Goal: Information Seeking & Learning: Learn about a topic

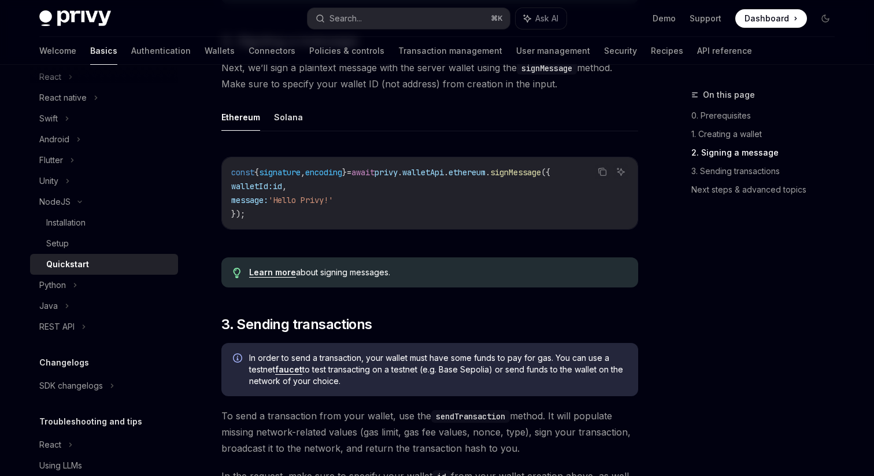
scroll to position [529, 0]
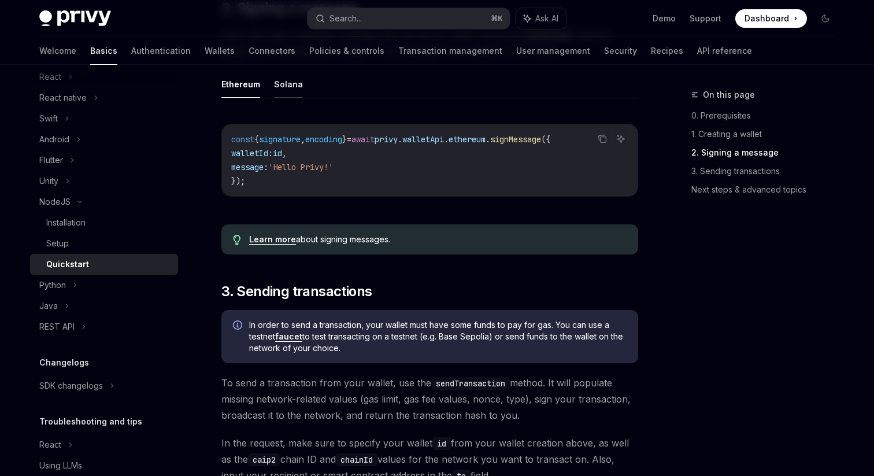
click at [295, 98] on button "Solana" at bounding box center [288, 84] width 29 height 27
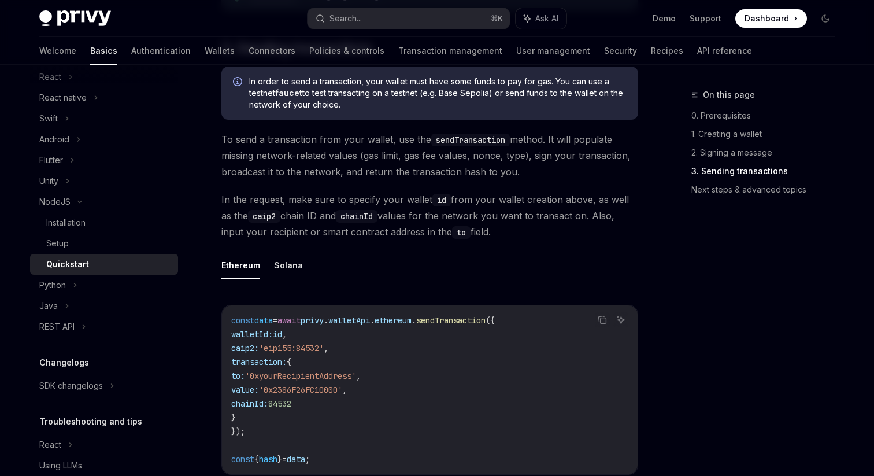
scroll to position [844, 0]
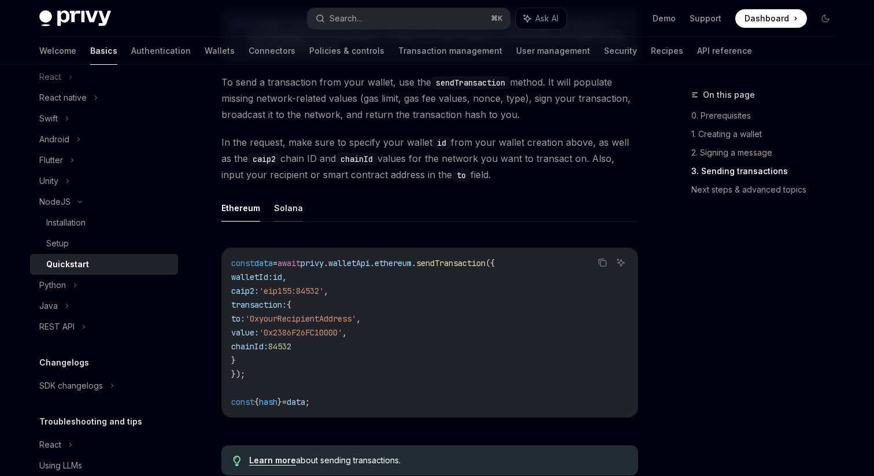
click at [284, 215] on button "Solana" at bounding box center [288, 207] width 29 height 27
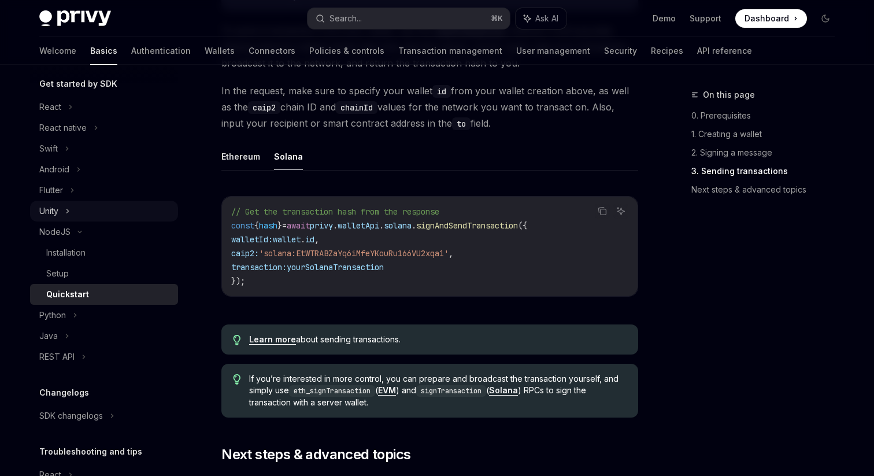
scroll to position [120, 0]
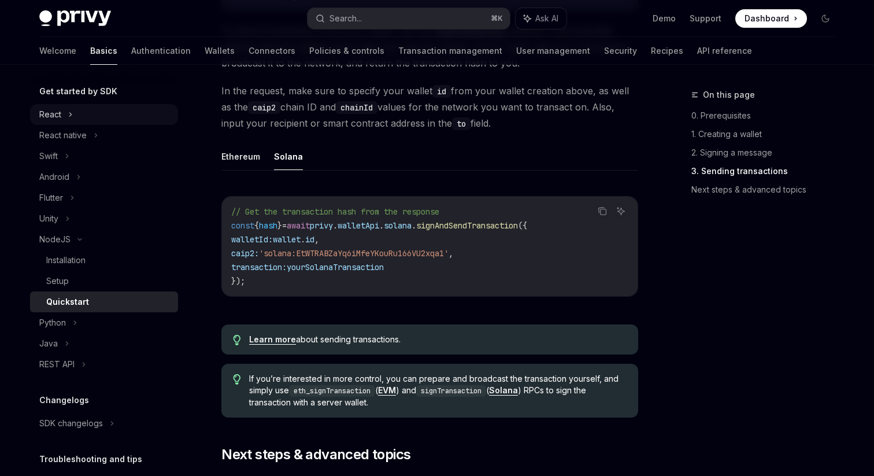
click at [70, 121] on icon at bounding box center [70, 114] width 5 height 14
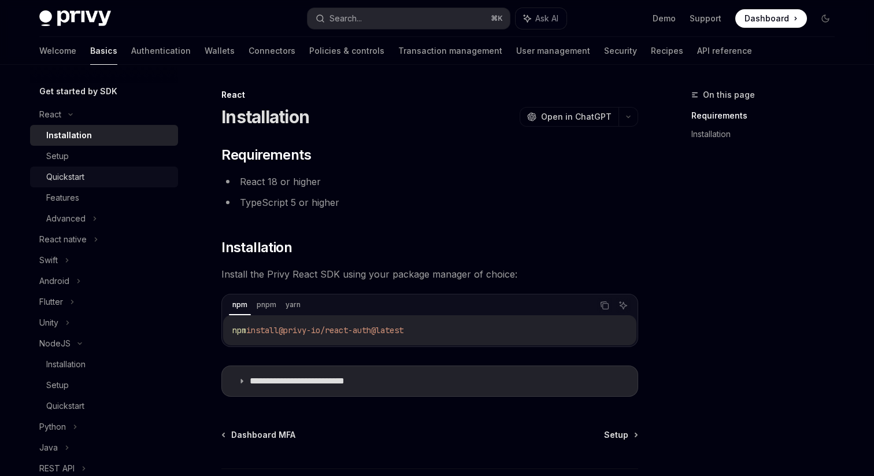
click at [100, 172] on div "Quickstart" at bounding box center [108, 177] width 125 height 14
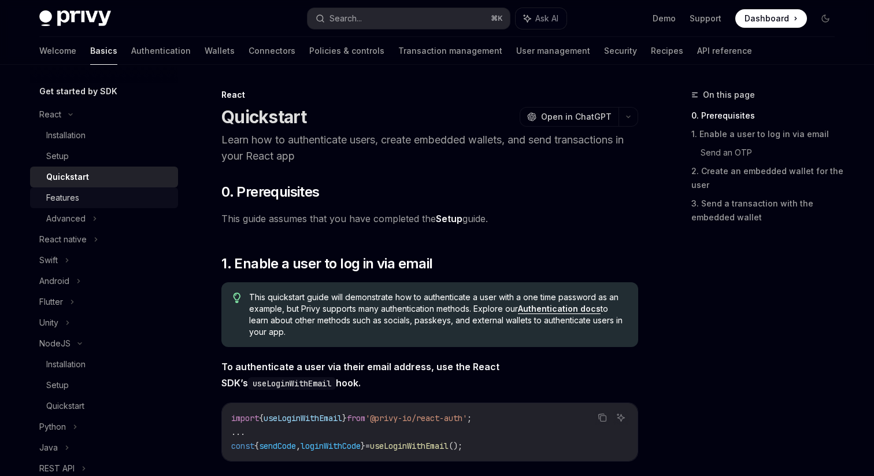
click at [80, 192] on div "Features" at bounding box center [108, 198] width 125 height 14
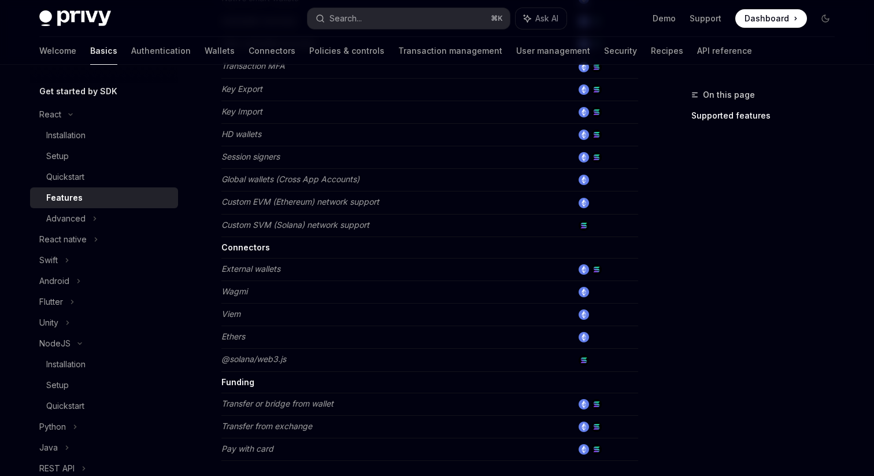
scroll to position [754, 0]
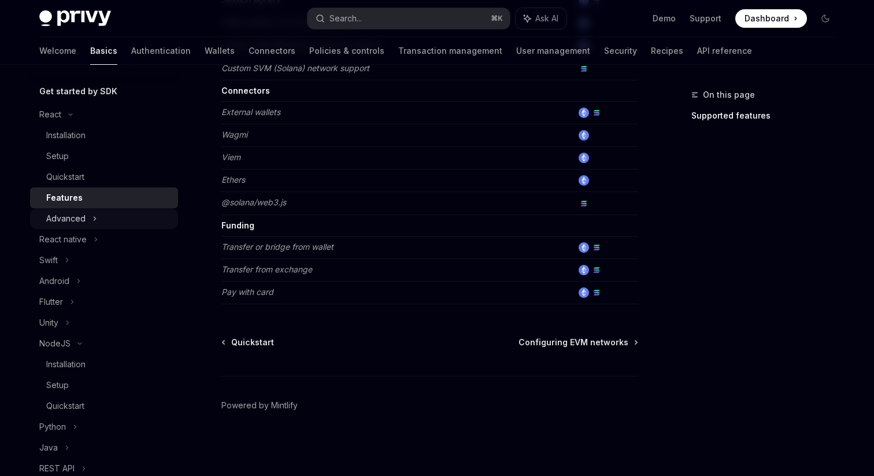
click at [83, 221] on div "Advanced" at bounding box center [65, 219] width 39 height 14
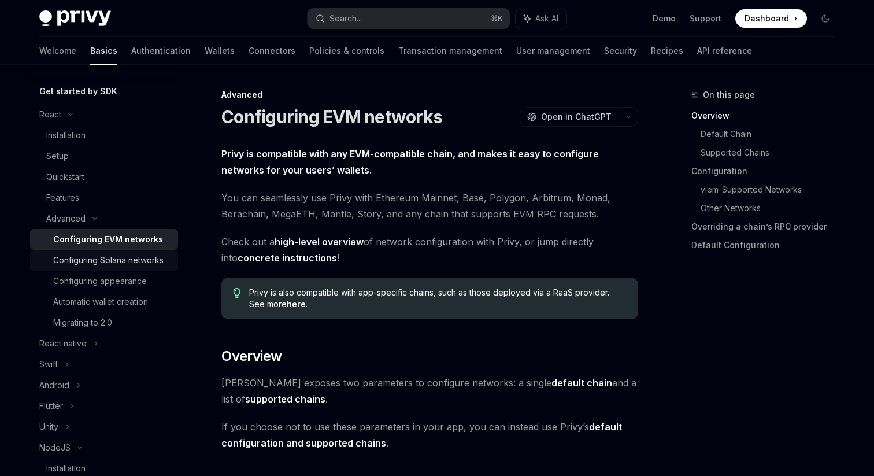
click at [133, 264] on div "Configuring Solana networks" at bounding box center [108, 260] width 110 height 14
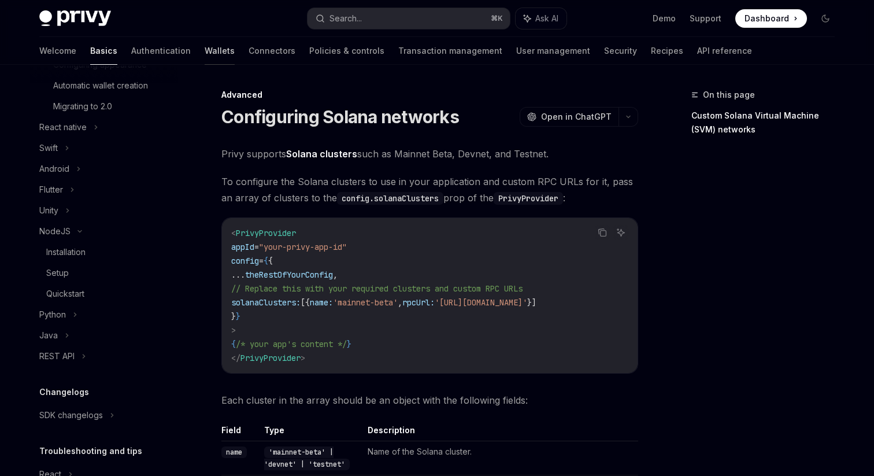
click at [205, 53] on link "Wallets" at bounding box center [220, 51] width 30 height 28
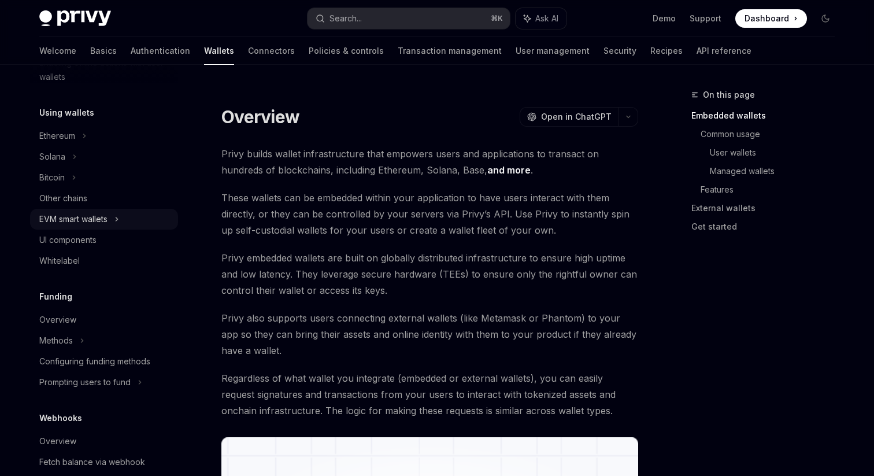
scroll to position [235, 0]
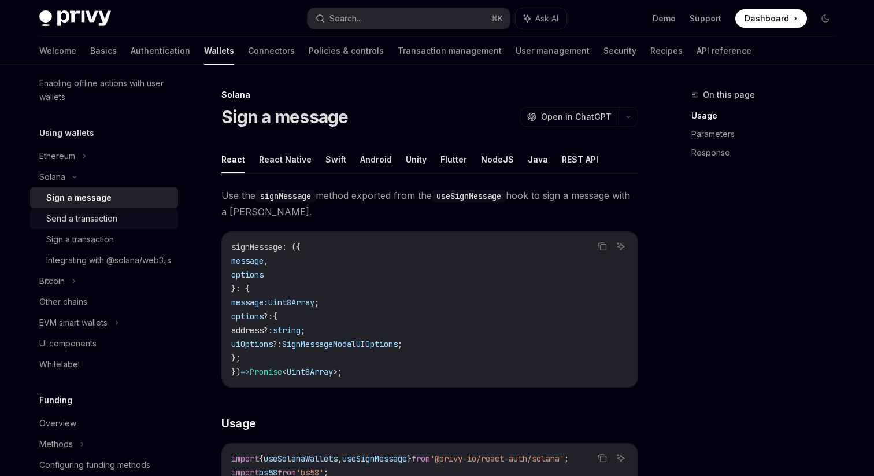
click at [114, 218] on div "Send a transaction" at bounding box center [81, 219] width 71 height 14
type textarea "*"
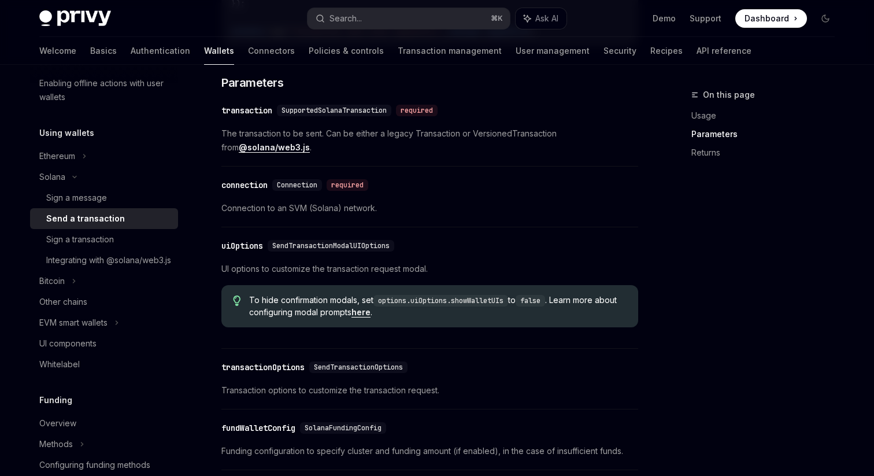
scroll to position [989, 0]
click at [370, 318] on link "here" at bounding box center [360, 312] width 19 height 10
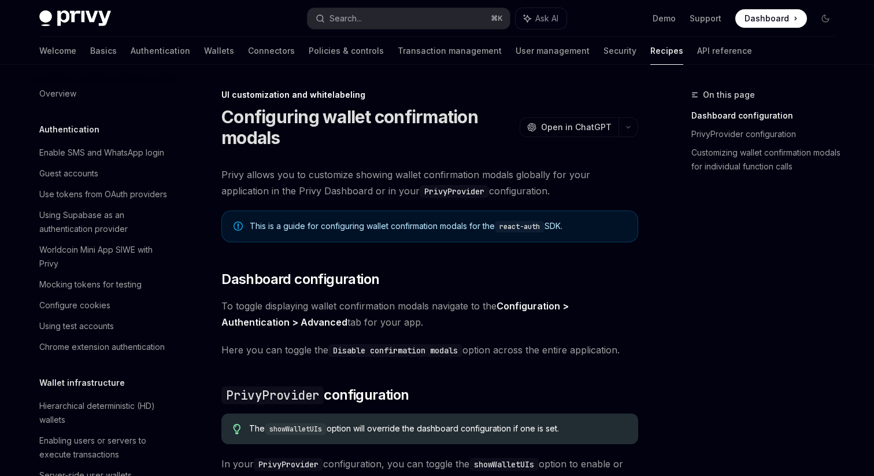
scroll to position [437, 0]
